Goal: Transaction & Acquisition: Purchase product/service

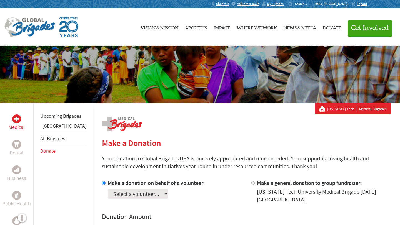
select select "0F25EDC8-81DA-11EF-BF8B-42010A8A0043"
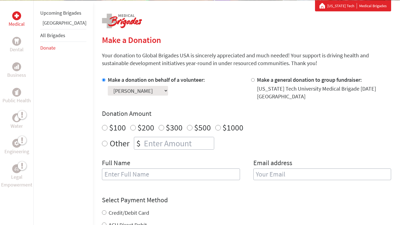
scroll to position [104, 0]
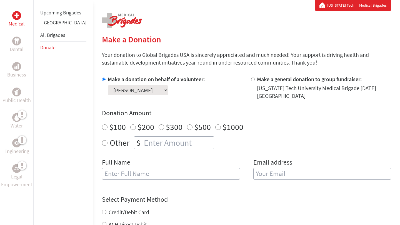
click at [170, 169] on input "text" at bounding box center [171, 174] width 138 height 12
click at [264, 168] on input "email" at bounding box center [322, 174] width 138 height 12
type input "[EMAIL_ADDRESS][DOMAIN_NAME]"
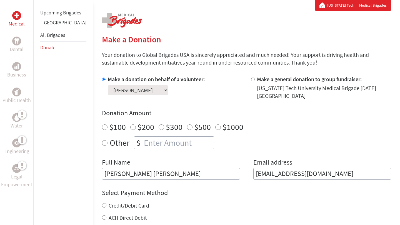
click at [164, 168] on input "[PERSON_NAME] [PERSON_NAME]" at bounding box center [171, 174] width 138 height 12
click at [120, 169] on input "[PERSON_NAME] [PERSON_NAME]" at bounding box center [171, 174] width 138 height 12
type input "[PERSON_NAME]"
click at [124, 168] on input "[PERSON_NAME]" at bounding box center [171, 174] width 138 height 12
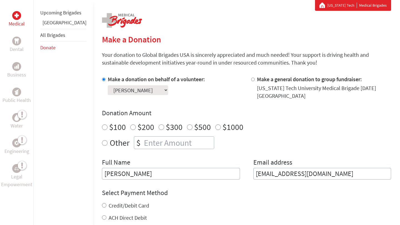
click at [124, 168] on input "[PERSON_NAME]" at bounding box center [171, 174] width 138 height 12
click at [219, 189] on h4 "Select Payment Method" at bounding box center [246, 193] width 289 height 9
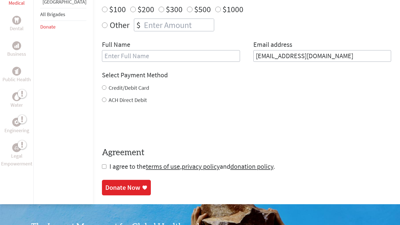
scroll to position [225, 0]
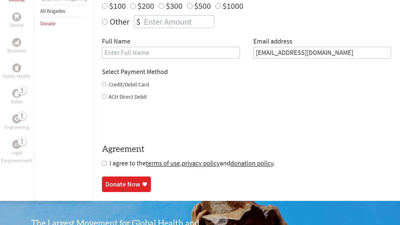
click at [102, 82] on input "Credit/Debit Card" at bounding box center [104, 84] width 4 height 4
radio input "true"
click at [102, 161] on input "checkbox" at bounding box center [104, 163] width 4 height 4
checkbox input "true"
click at [112, 181] on div "Donate Now" at bounding box center [122, 185] width 35 height 9
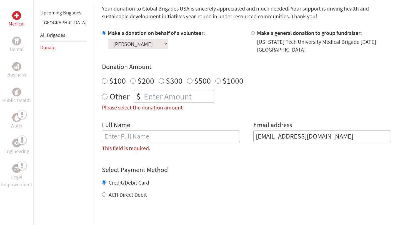
scroll to position [148, 0]
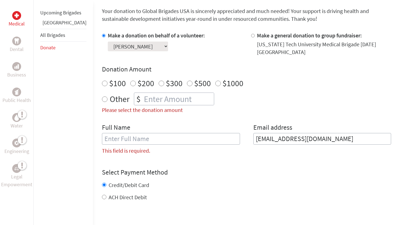
radio input "true"
click at [172, 94] on input "number" at bounding box center [178, 99] width 71 height 12
type input "250"
click at [248, 97] on div "Other $ 250" at bounding box center [246, 99] width 289 height 13
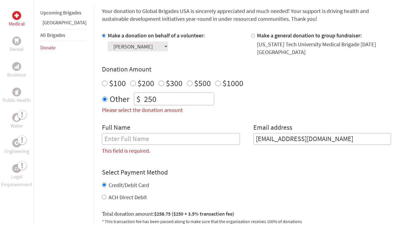
click at [183, 133] on input "text" at bounding box center [171, 139] width 138 height 12
type input "[PERSON_NAME]"
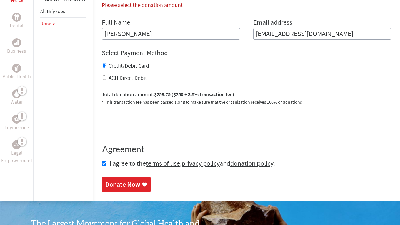
scroll to position [252, 0]
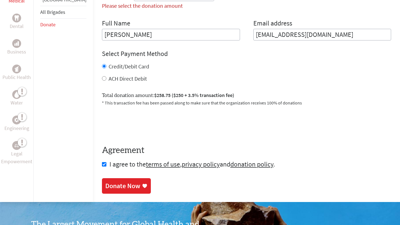
click at [122, 182] on div "Donate Now" at bounding box center [122, 186] width 35 height 9
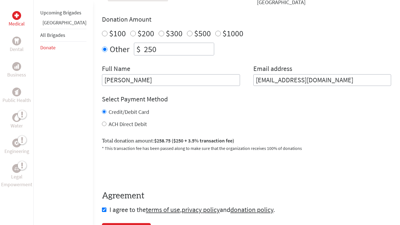
scroll to position [215, 0]
